Goal: Information Seeking & Learning: Learn about a topic

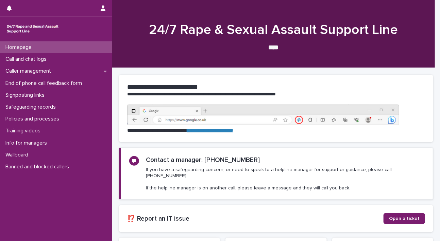
click at [412, 71] on div "**********" at bounding box center [276, 182] width 314 height 229
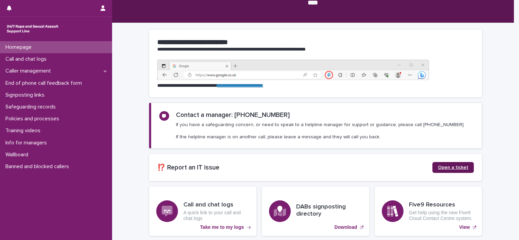
scroll to position [99, 0]
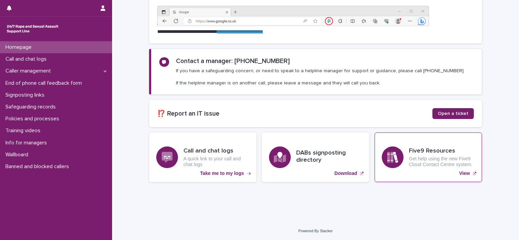
click at [432, 155] on div "Five9 Resources Get help using the new Five9 Cloud Contact Centre system." at bounding box center [442, 158] width 66 height 20
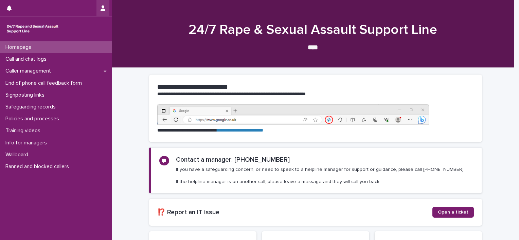
click at [101, 8] on icon "button" at bounding box center [103, 7] width 5 height 5
